Goal: Task Accomplishment & Management: Manage account settings

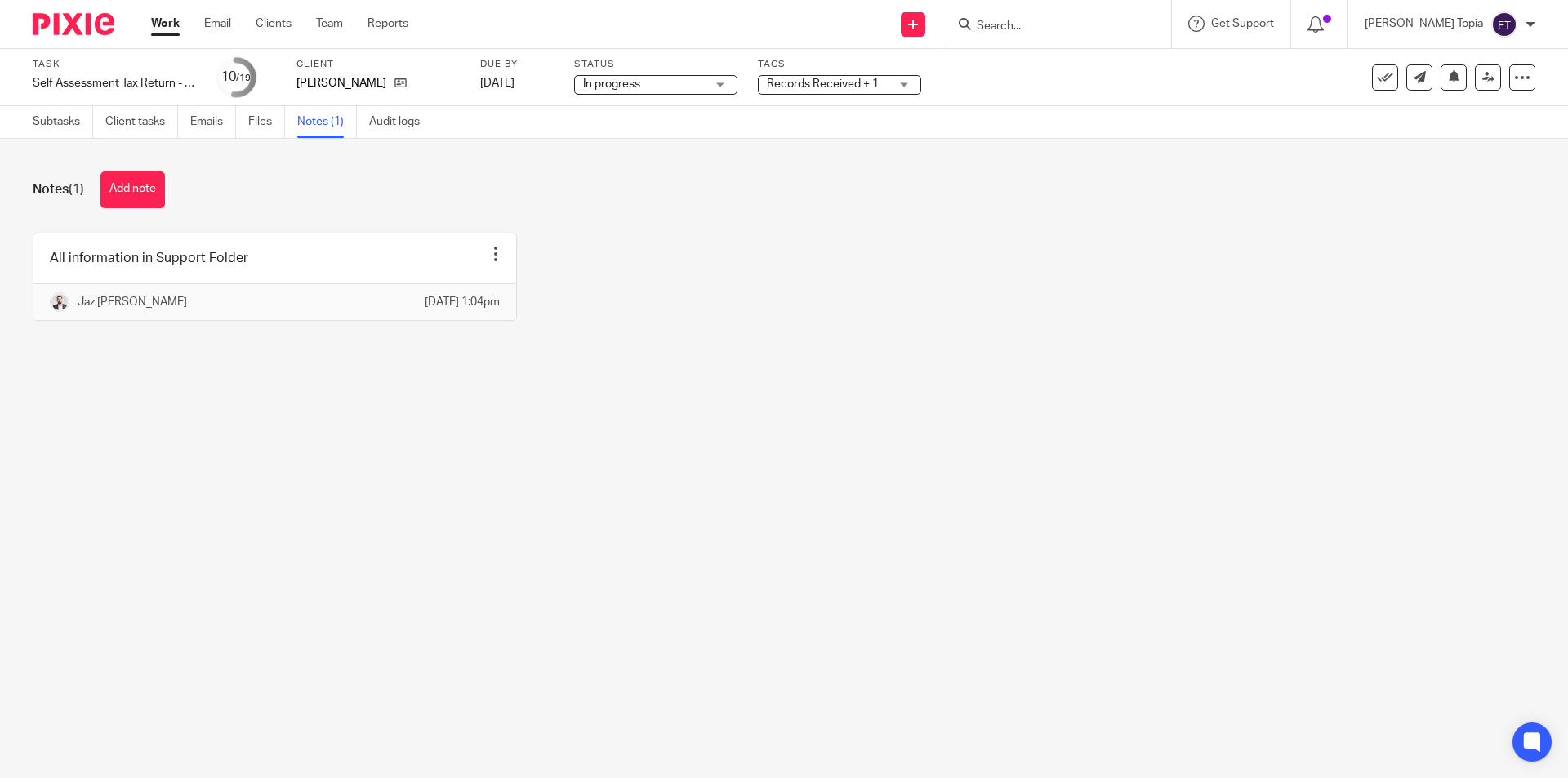
click at [471, 476] on main "Task Self Assessment Tax Return - 2024-2025 Save Self Assessment Tax Return - 2…" at bounding box center [784, 389] width 1568 height 778
click at [78, 118] on link "Subtasks" at bounding box center [62, 122] width 60 height 32
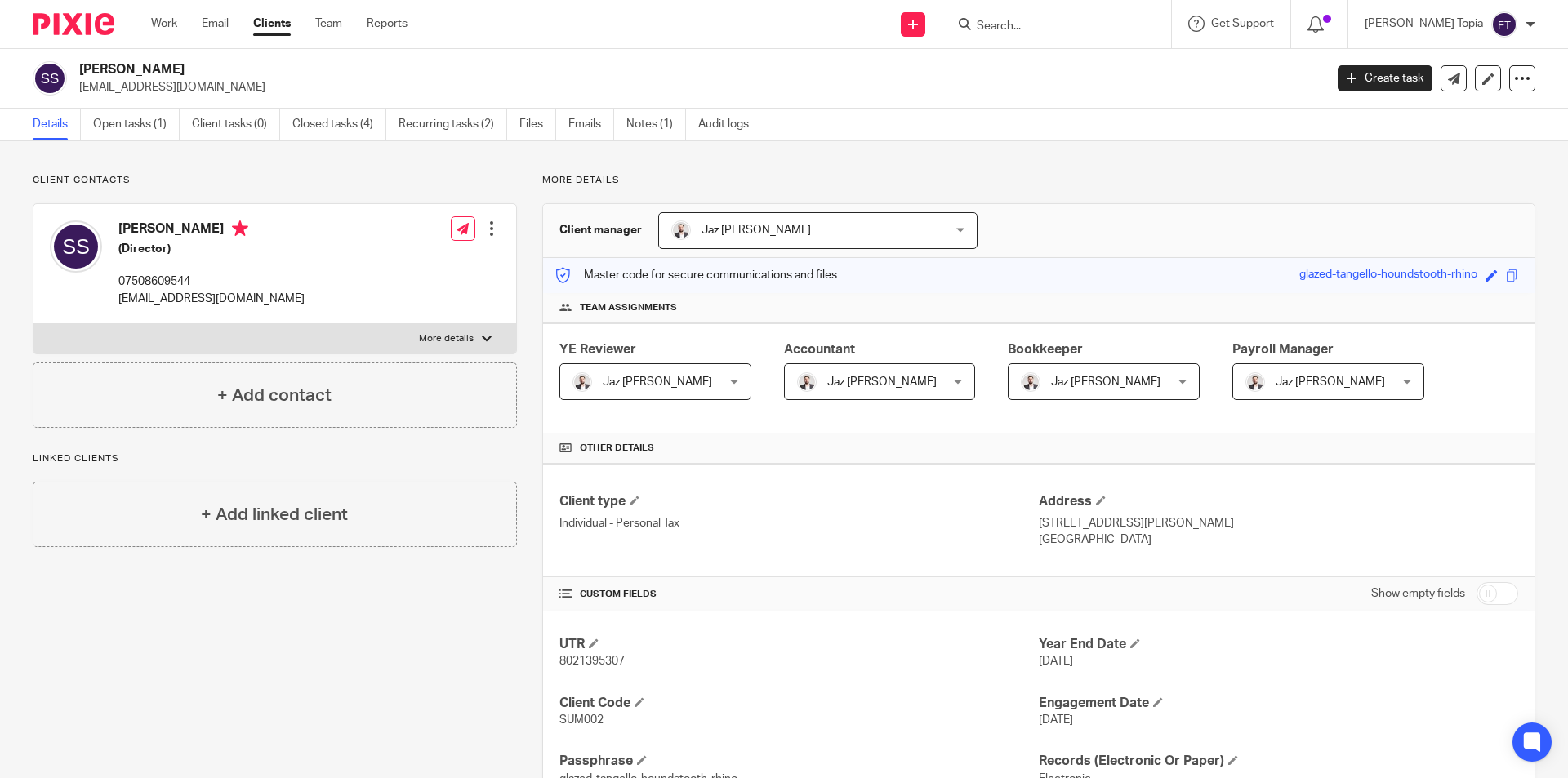
scroll to position [348, 0]
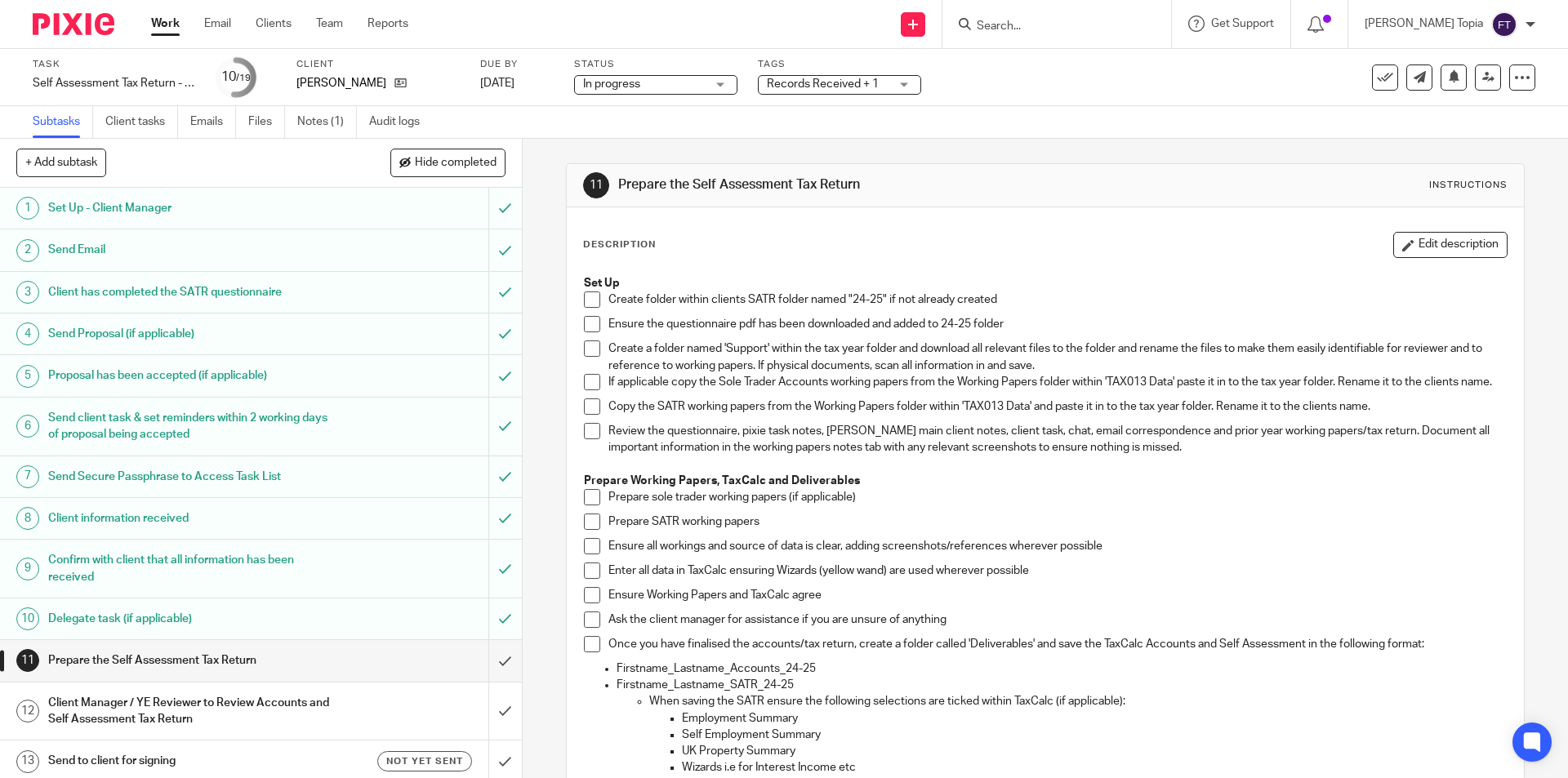
click at [589, 296] on span at bounding box center [592, 300] width 17 height 17
click at [590, 325] on span at bounding box center [592, 324] width 17 height 17
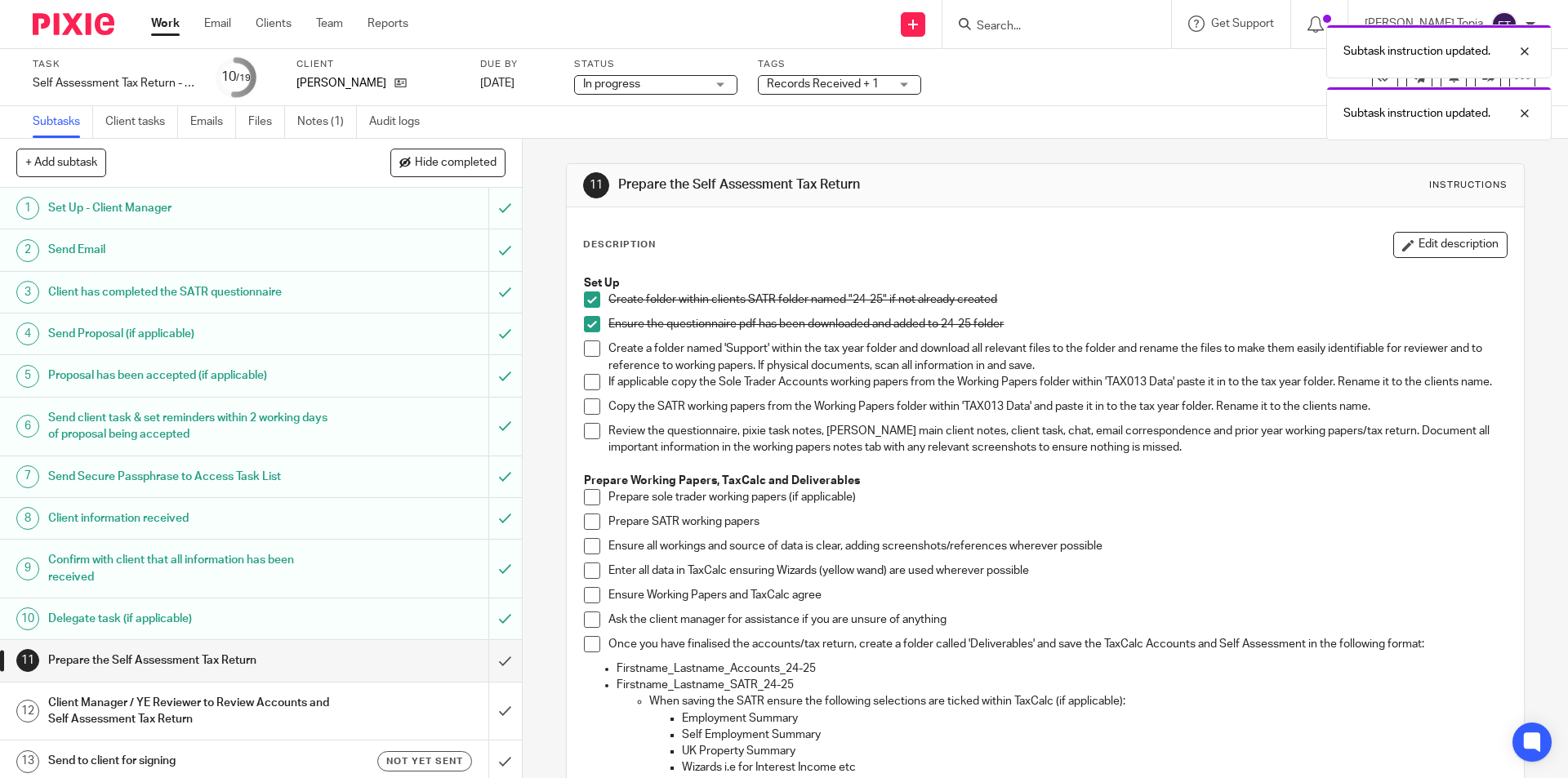
click at [585, 348] on span at bounding box center [592, 349] width 17 height 17
click at [584, 413] on span at bounding box center [592, 407] width 17 height 17
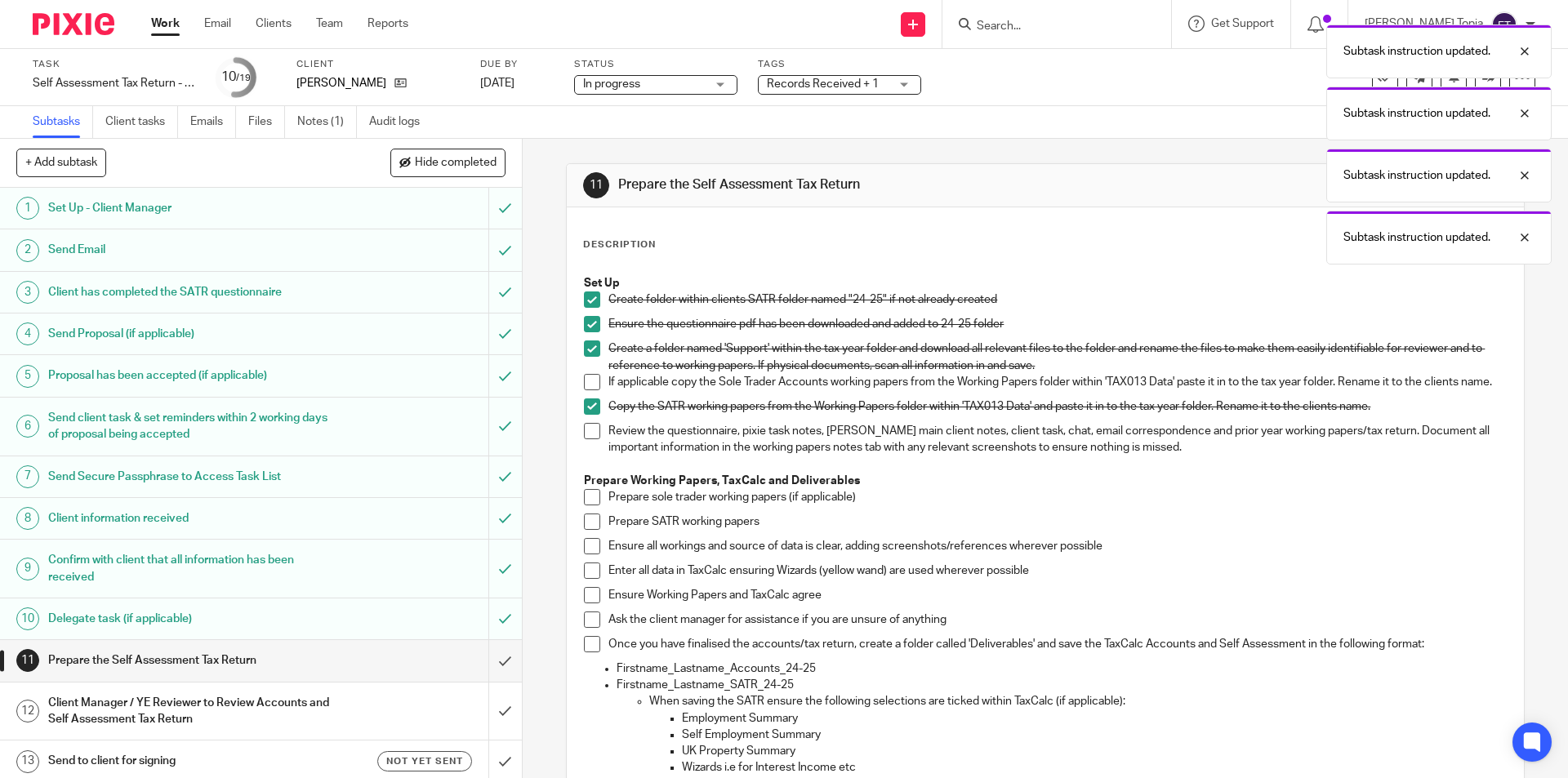
click at [591, 439] on span at bounding box center [592, 431] width 17 height 17
click at [584, 530] on span at bounding box center [592, 522] width 17 height 17
click at [584, 550] on span at bounding box center [592, 546] width 17 height 17
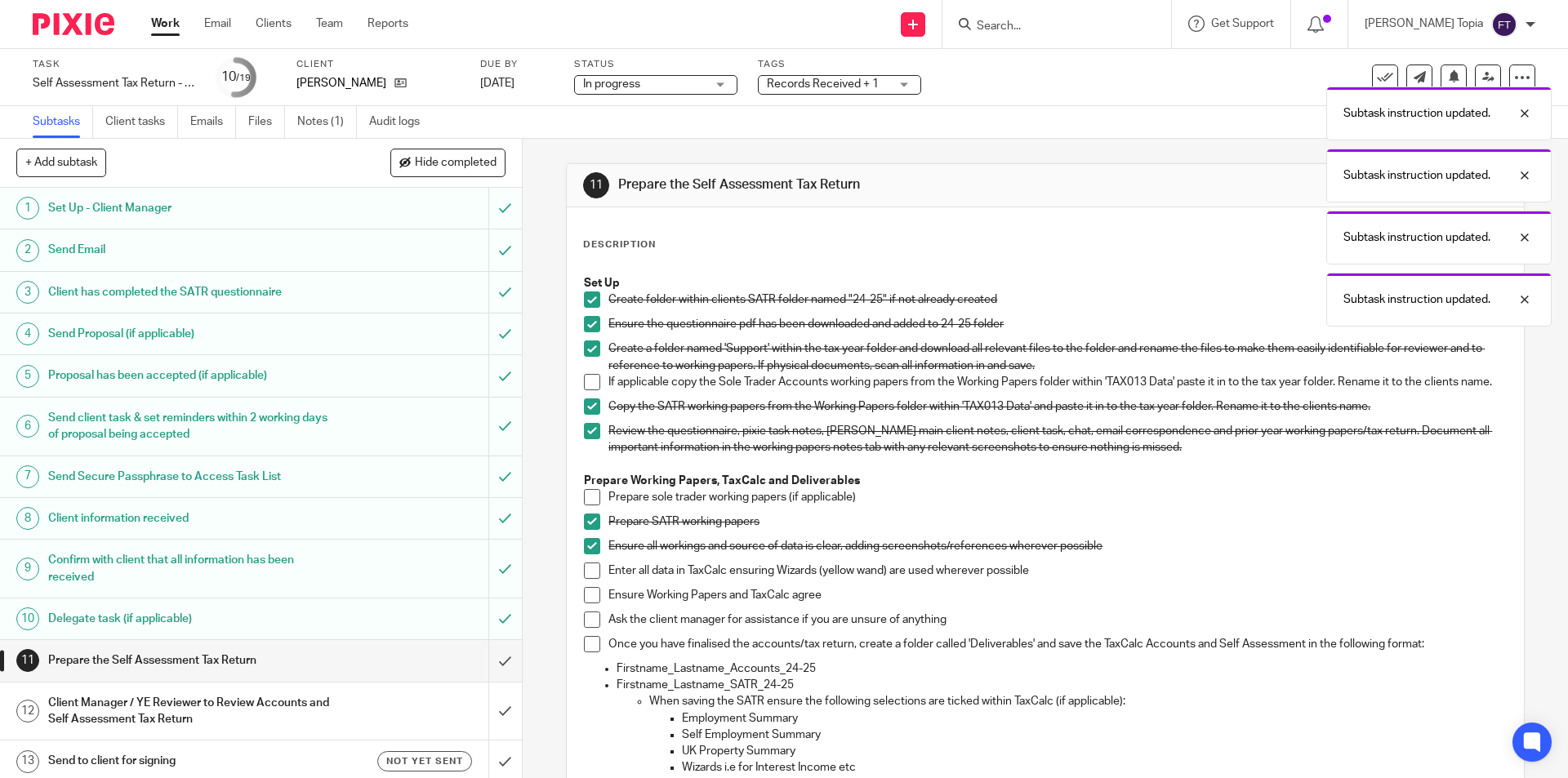
click at [584, 579] on span at bounding box center [592, 571] width 17 height 17
click at [584, 652] on span at bounding box center [592, 644] width 17 height 17
click at [586, 628] on span at bounding box center [592, 620] width 17 height 17
click at [587, 604] on span at bounding box center [592, 595] width 17 height 17
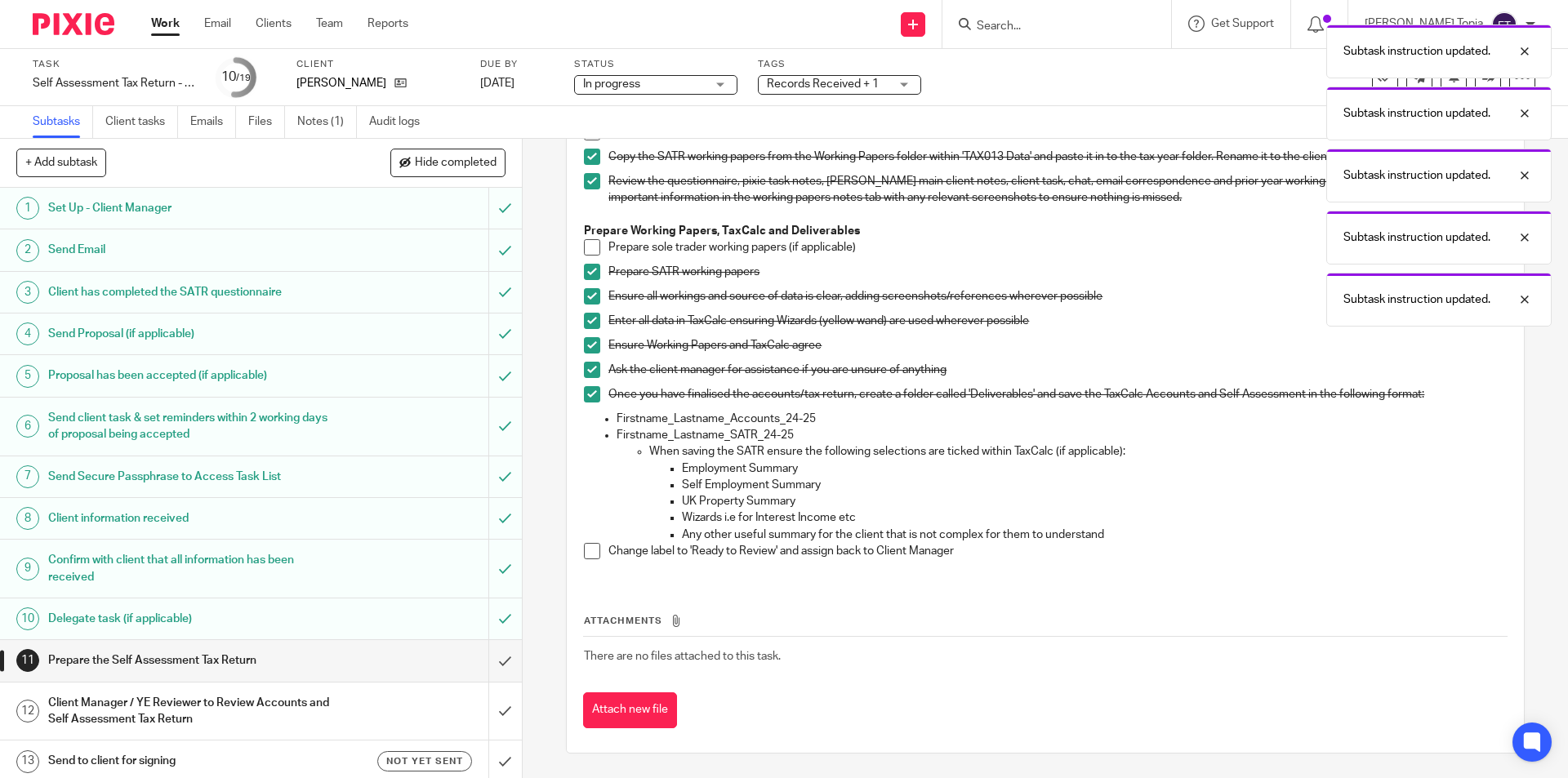
click at [584, 553] on span at bounding box center [592, 551] width 17 height 17
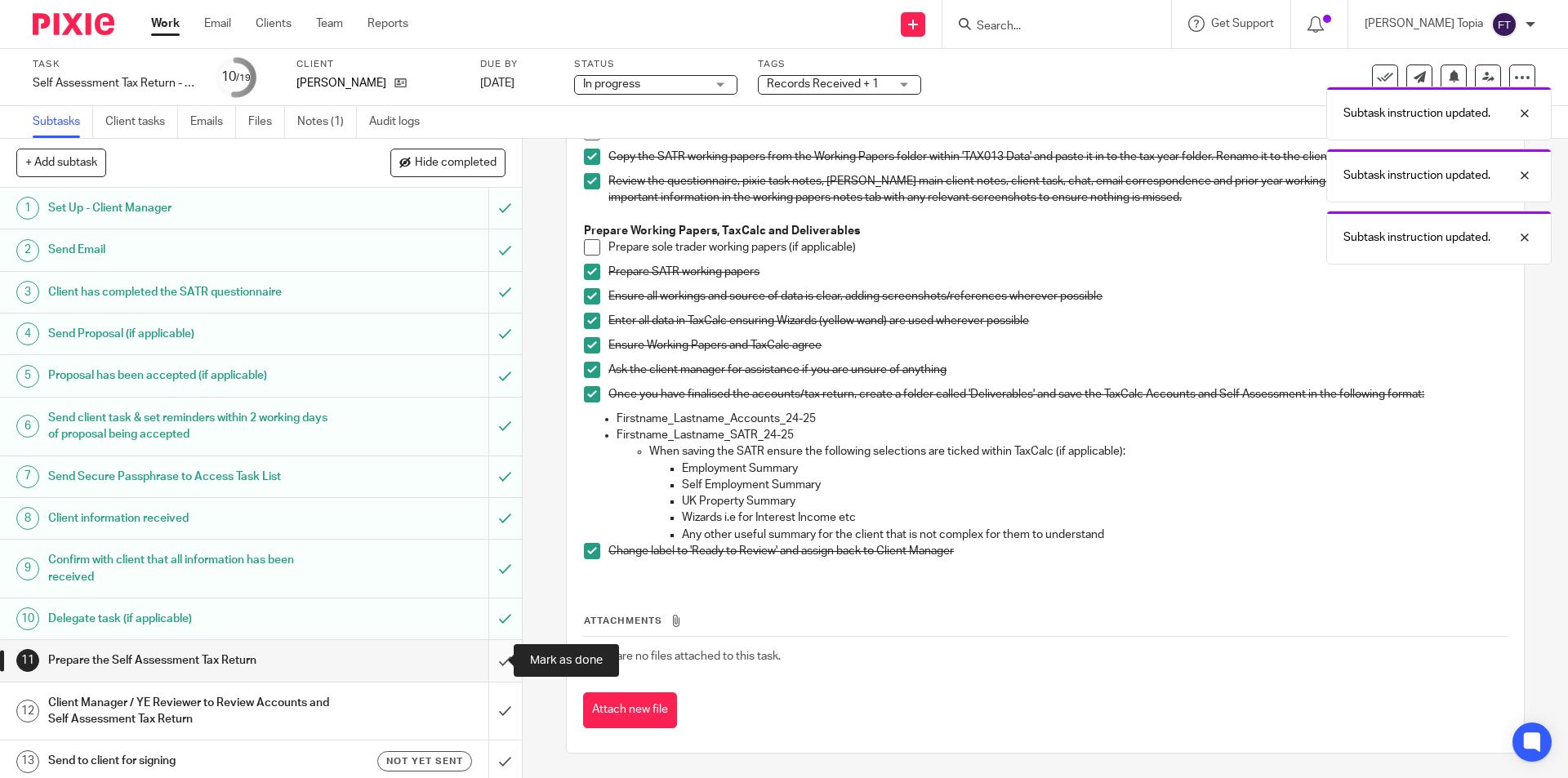
click at [483, 659] on input "submit" at bounding box center [260, 661] width 521 height 41
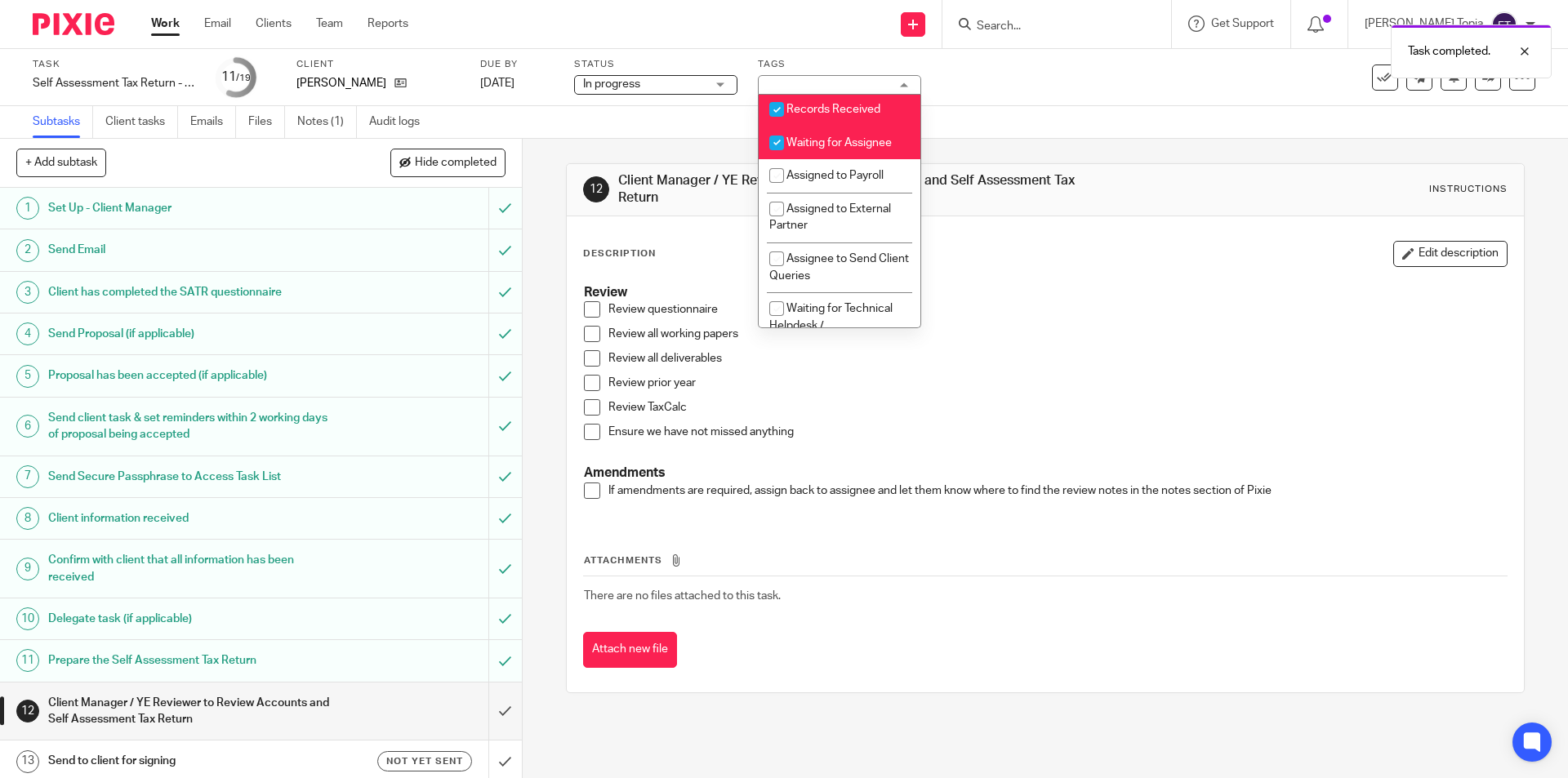
scroll to position [332, 0]
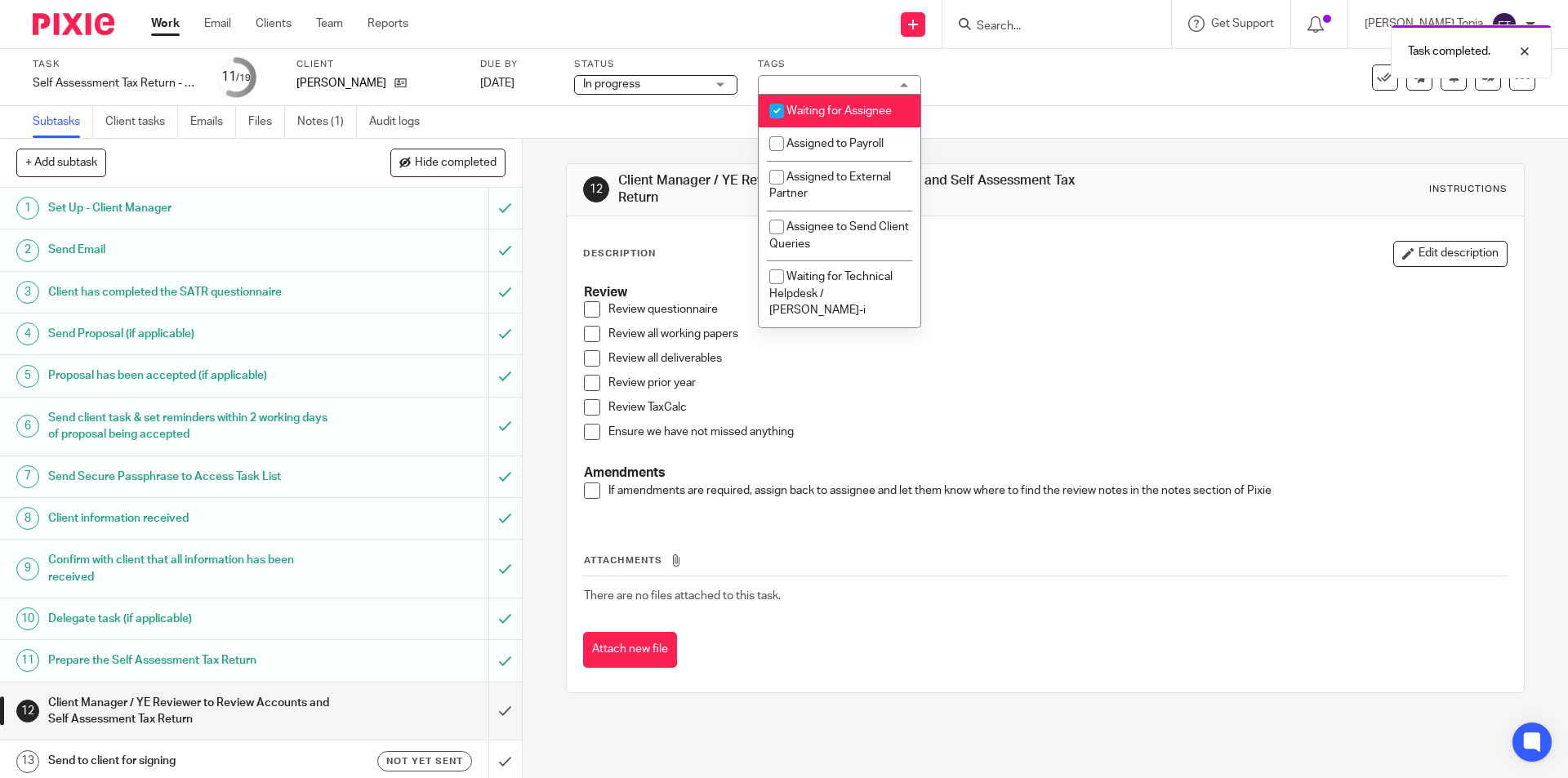
click at [778, 125] on input "checkbox" at bounding box center [777, 112] width 31 height 31
checkbox input "false"
click at [771, 93] on input "checkbox" at bounding box center [777, 78] width 31 height 31
checkbox input "false"
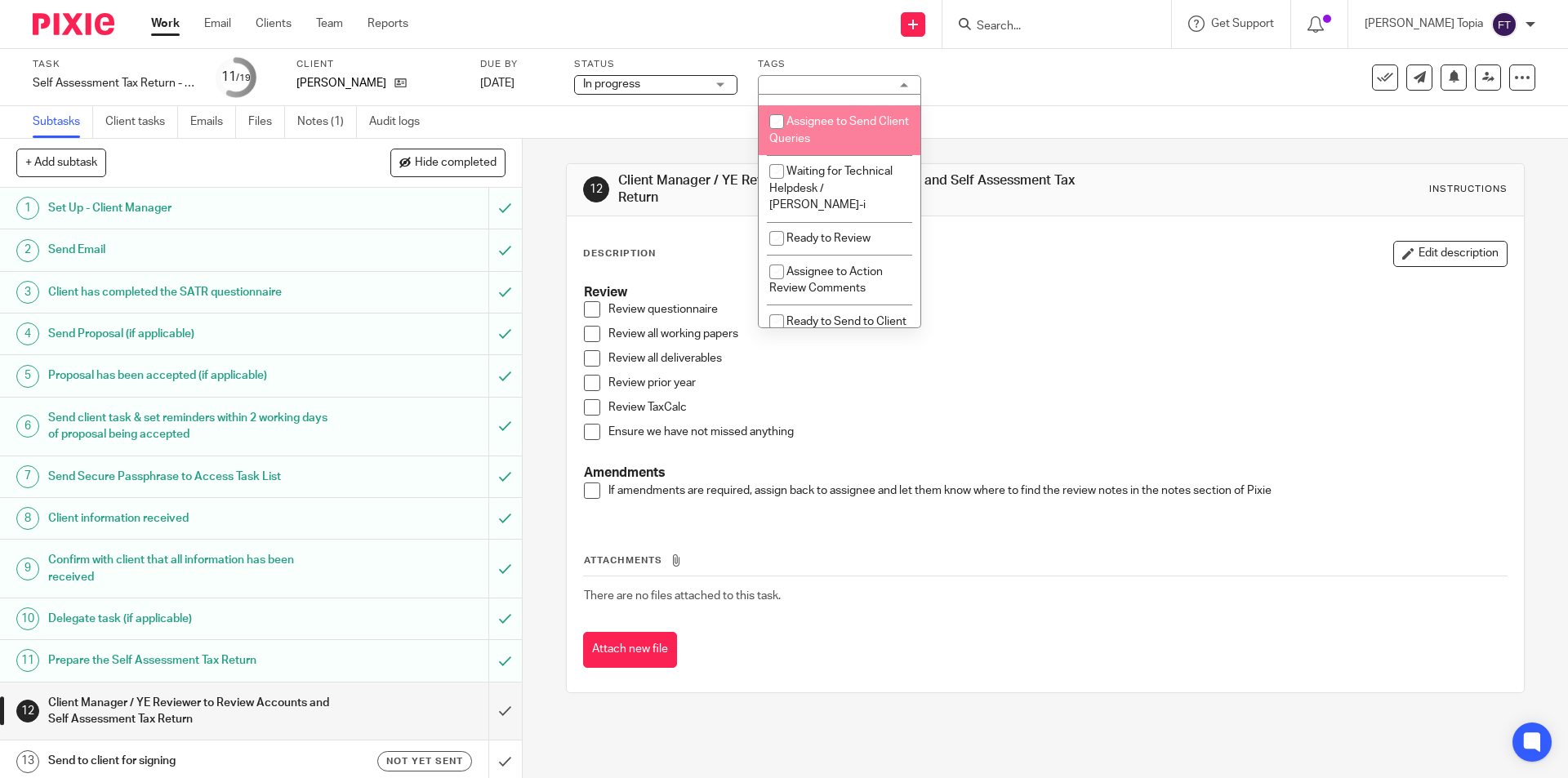
scroll to position [511, 0]
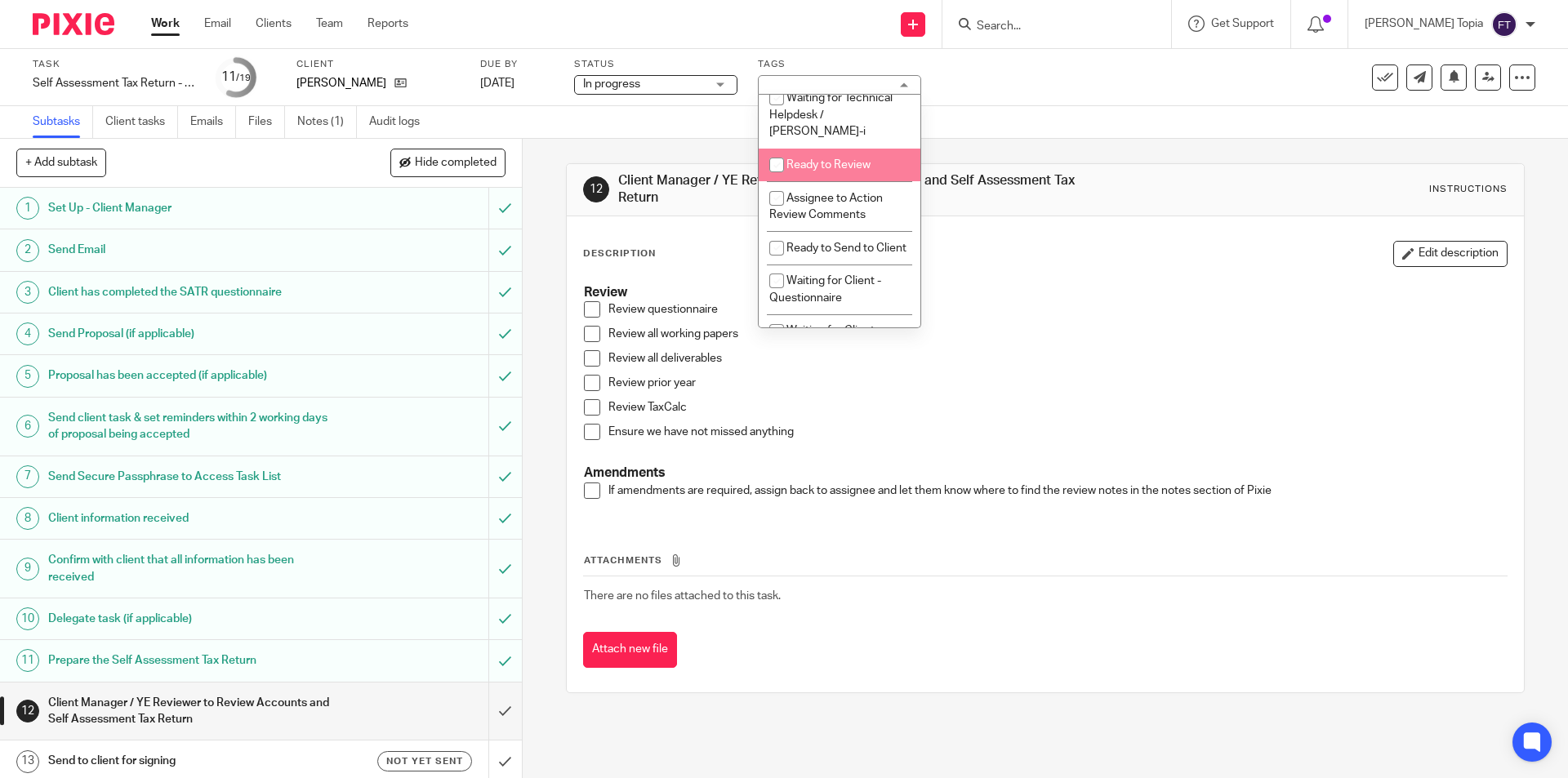
click at [779, 162] on input "checkbox" at bounding box center [777, 165] width 31 height 31
checkbox input "true"
click at [1033, 317] on p "Review questionnaire" at bounding box center [1057, 310] width 898 height 17
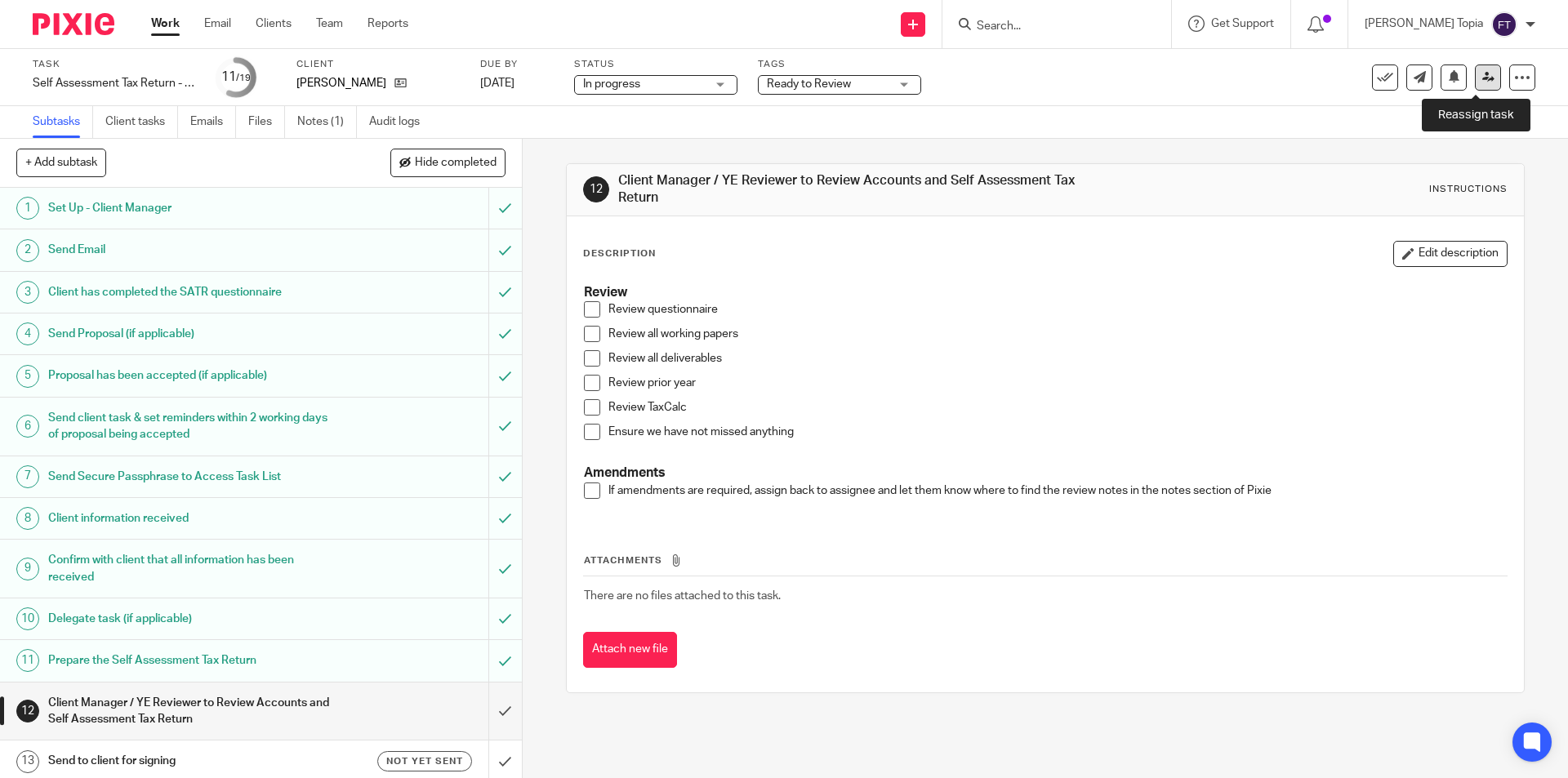
click at [1482, 71] on icon at bounding box center [1488, 77] width 12 height 12
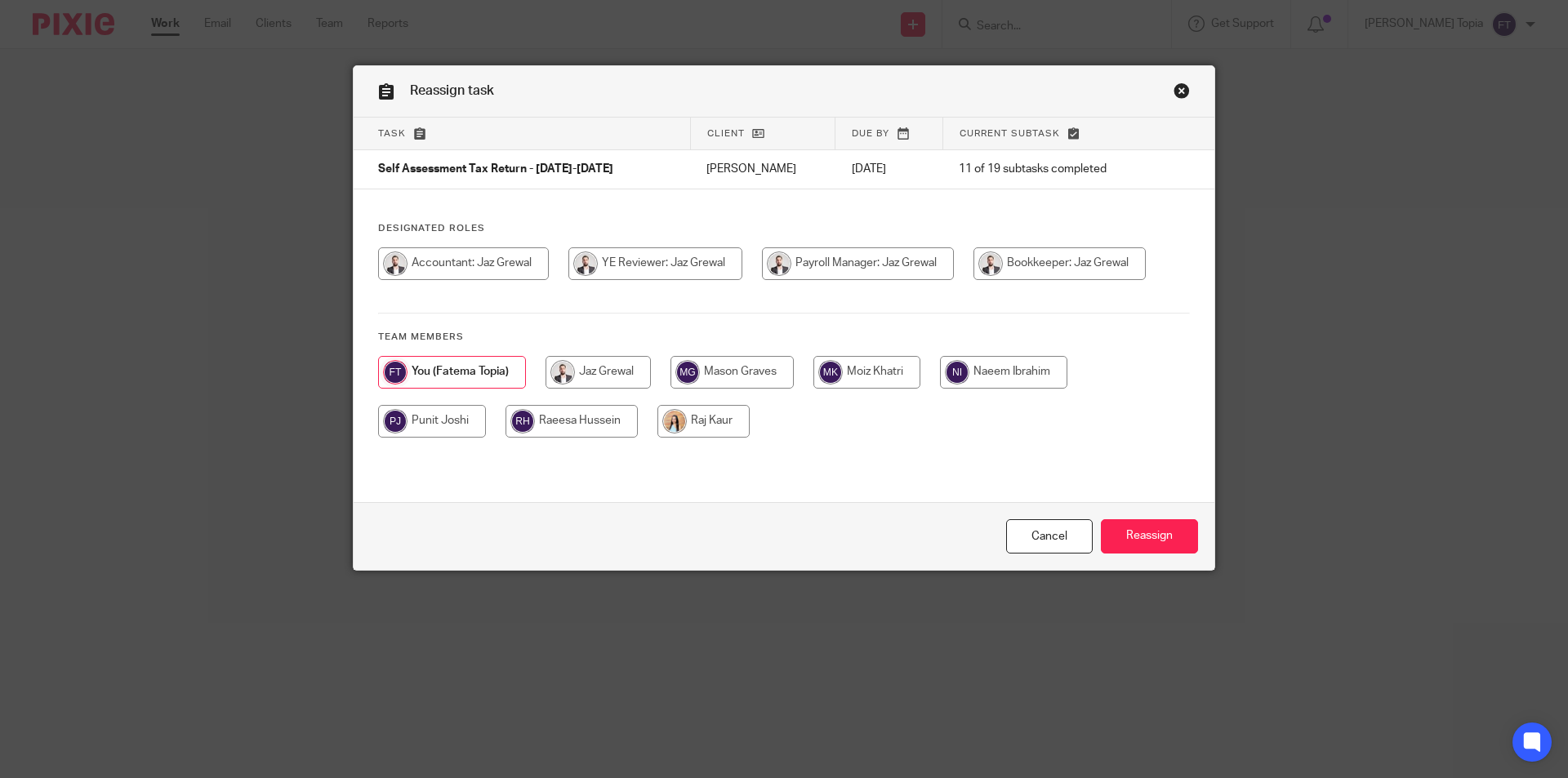
click at [444, 269] on input "radio" at bounding box center [463, 263] width 171 height 32
radio input "true"
click at [1126, 533] on input "Reassign" at bounding box center [1149, 537] width 97 height 35
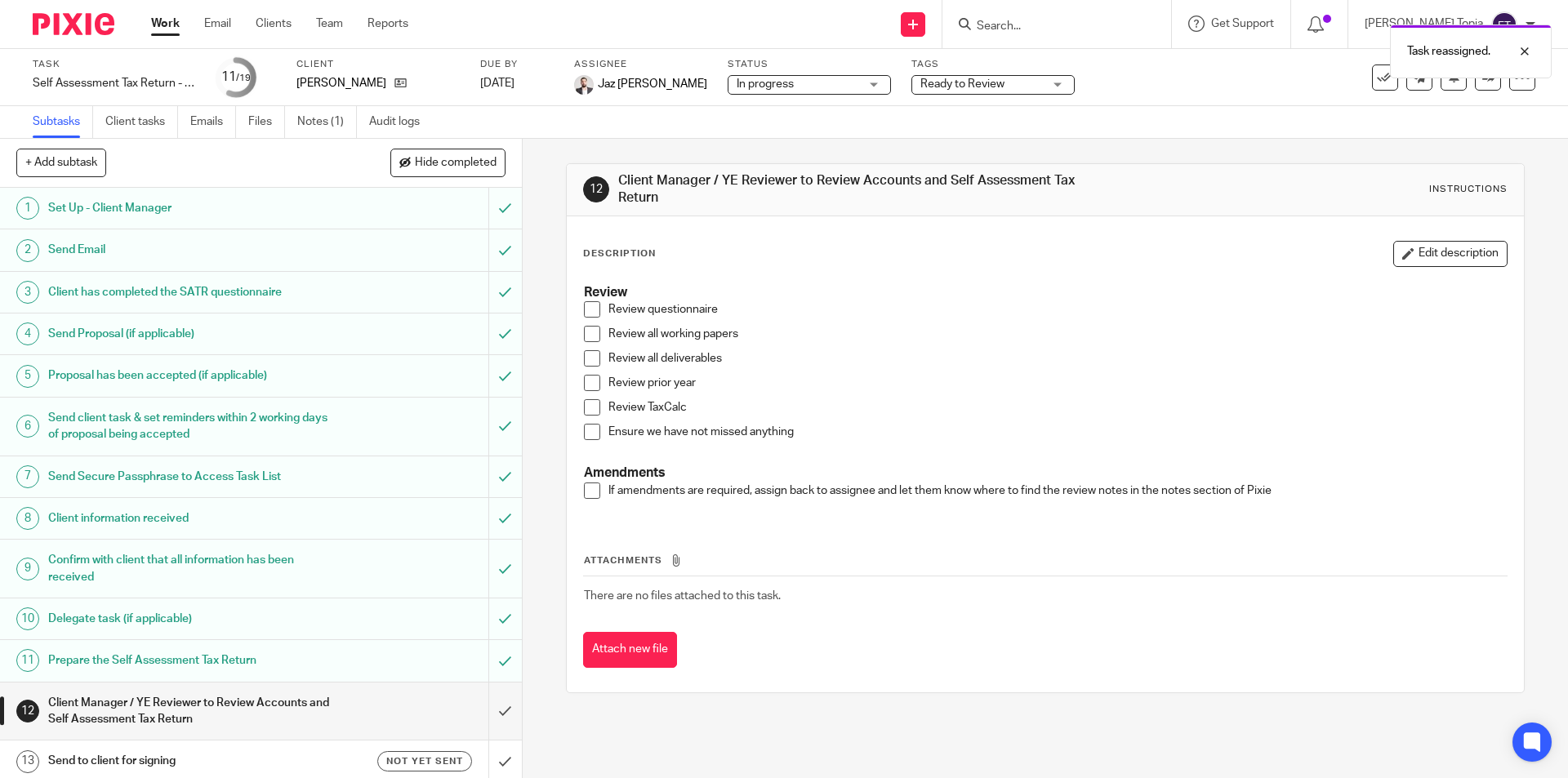
click at [162, 27] on link "Work" at bounding box center [165, 24] width 29 height 17
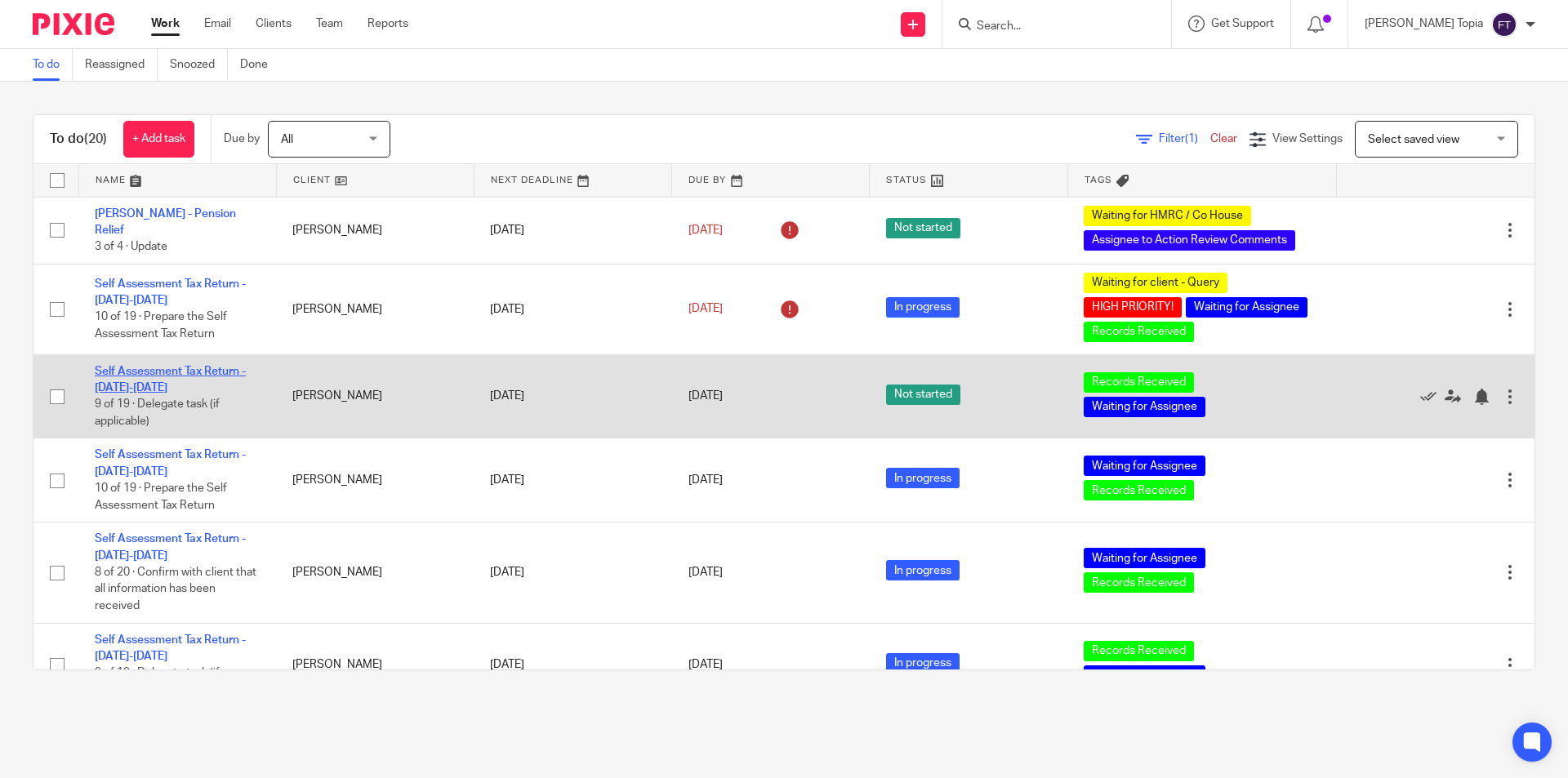
click at [146, 372] on link "Self Assessment Tax Return - [DATE]-[DATE]" at bounding box center [171, 379] width 151 height 28
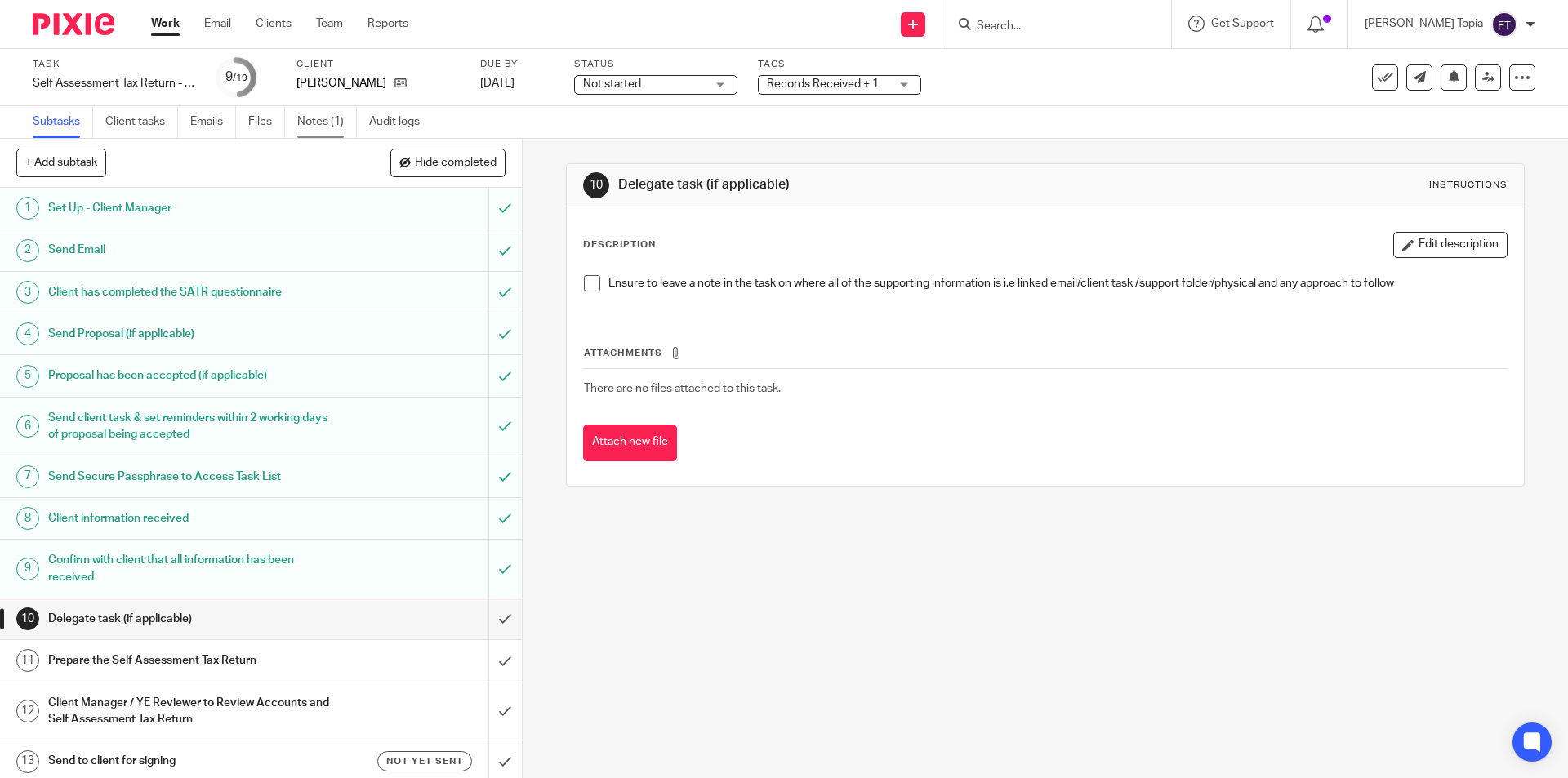
click at [311, 120] on link "Notes (1)" at bounding box center [327, 122] width 60 height 32
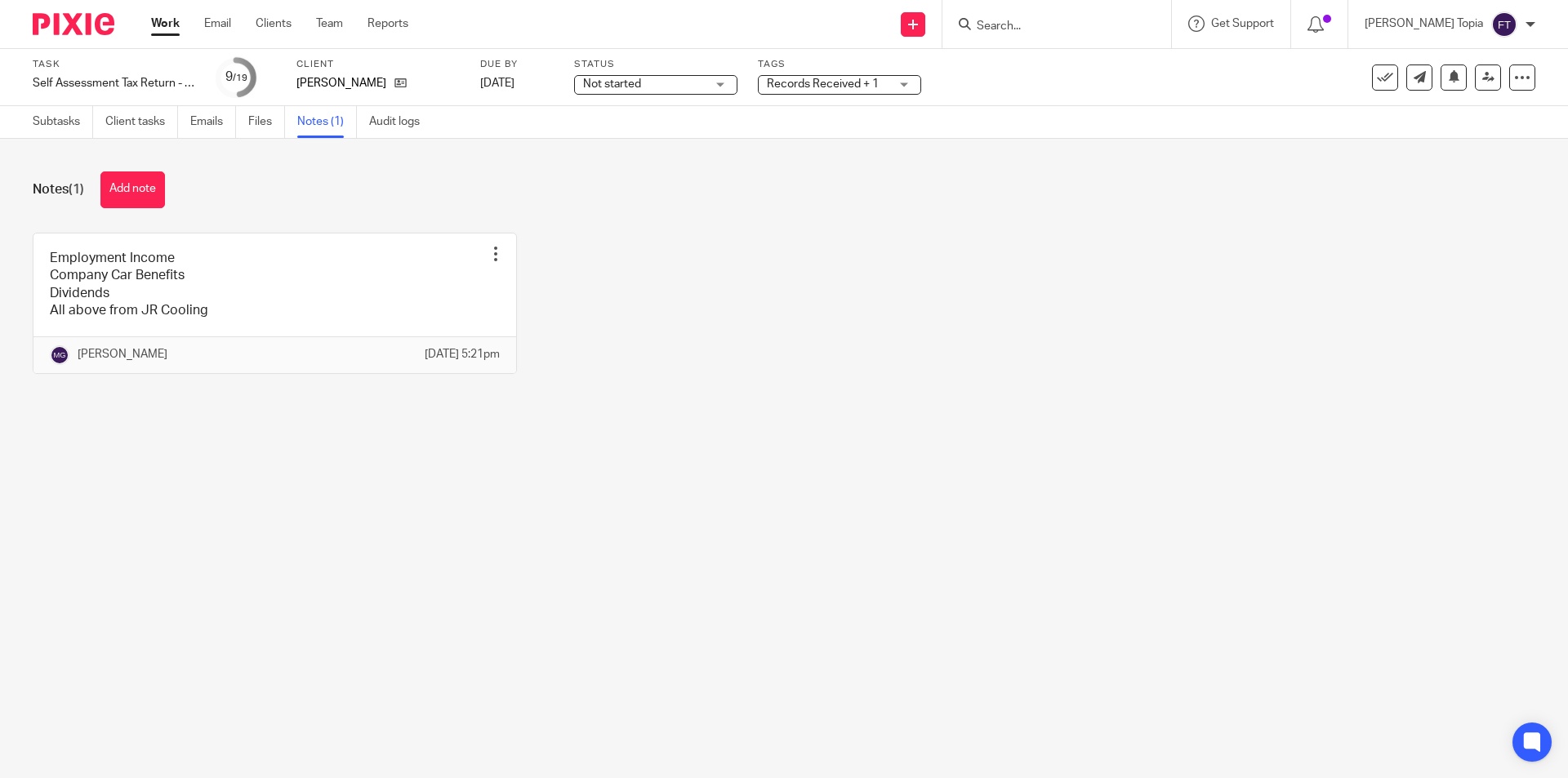
click at [1166, 501] on main "Task Self Assessment Tax Return - [DATE]-[DATE] Save Self Assessment Tax Return…" at bounding box center [784, 389] width 1568 height 778
click at [681, 392] on div "Employment Income Company Car Benefits Dividends All above from JR Cooling Edit…" at bounding box center [772, 316] width 1528 height 166
